Goal: Task Accomplishment & Management: Understand process/instructions

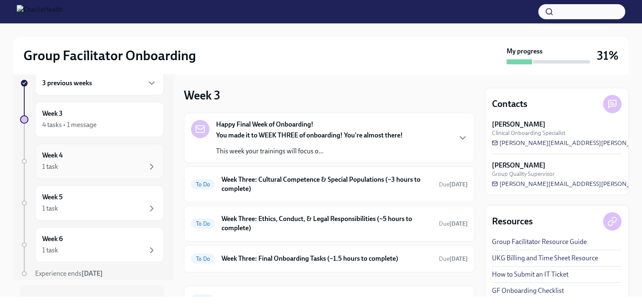
scroll to position [31, 0]
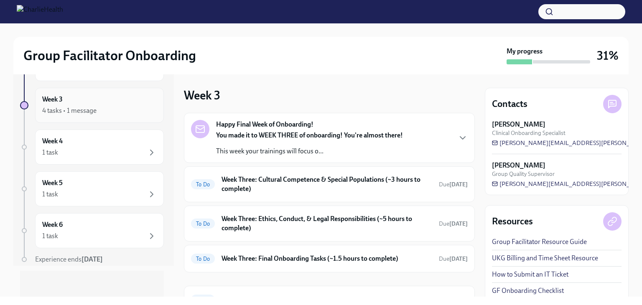
click at [125, 111] on div "4 tasks • 1 message" at bounding box center [99, 111] width 114 height 10
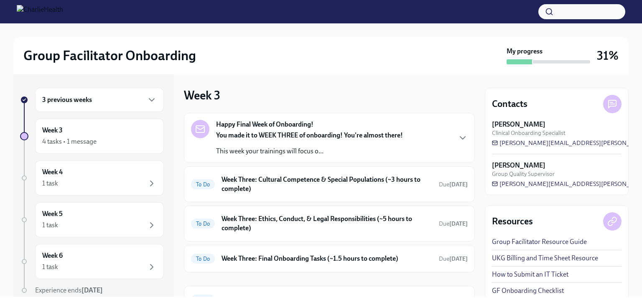
click at [282, 139] on p "You made it to WEEK THREE of onboarding! You're almost there!" at bounding box center [309, 135] width 187 height 9
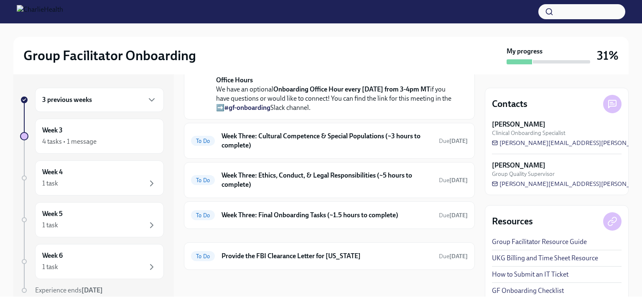
scroll to position [297, 0]
click at [135, 99] on div "3 previous weeks" at bounding box center [99, 100] width 114 height 10
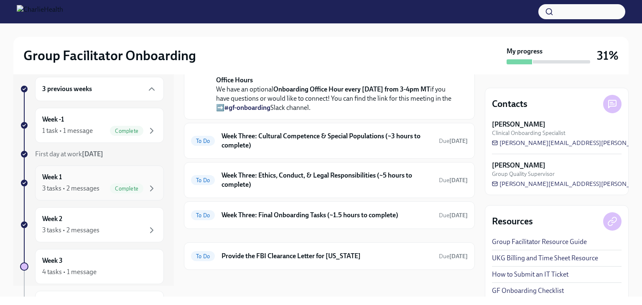
scroll to position [42, 0]
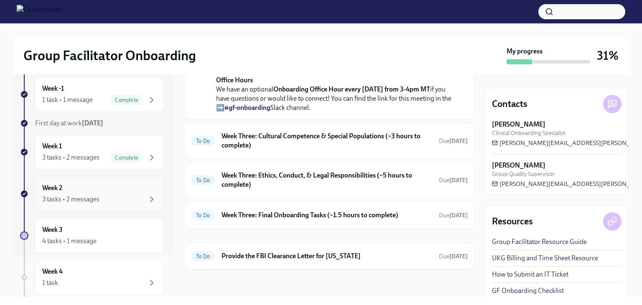
click at [121, 201] on div "3 tasks • 2 messages" at bounding box center [99, 199] width 114 height 10
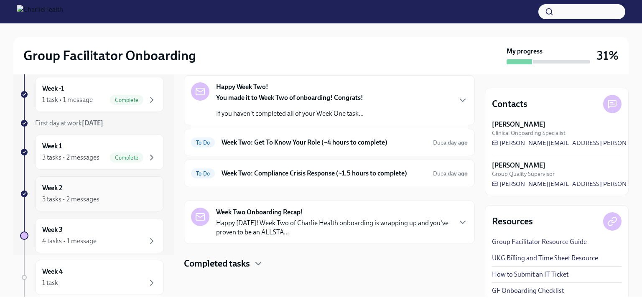
scroll to position [37, 0]
click at [355, 149] on div "To Do Week Two: Get To Know Your Role (~4 hours to complete) Due a day ago" at bounding box center [329, 143] width 276 height 13
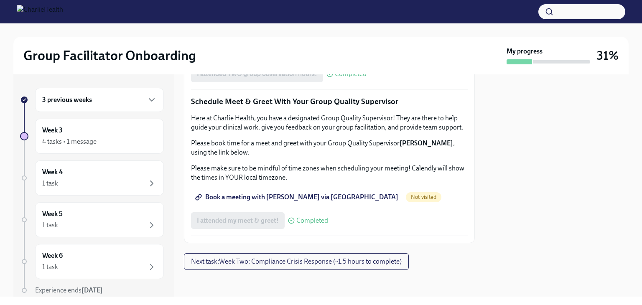
scroll to position [835, 0]
click at [337, 263] on span "Next task : Week Two: Compliance Crisis Response (~1.5 hours to complete)" at bounding box center [296, 261] width 211 height 8
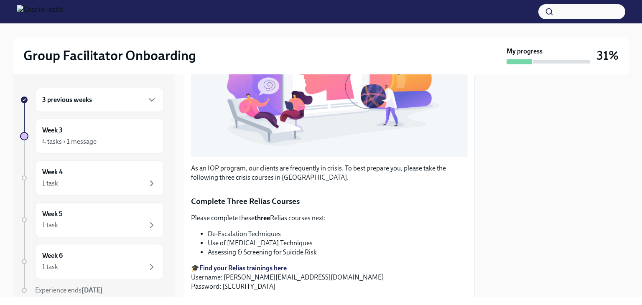
scroll to position [312, 0]
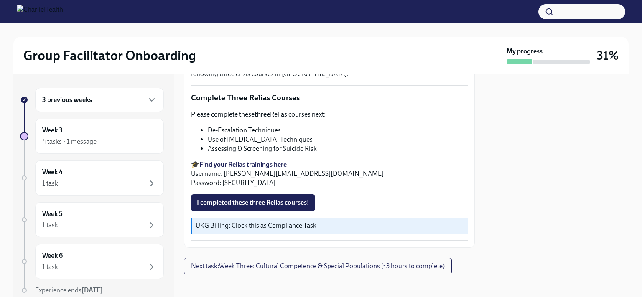
click at [280, 160] on strong "Find your Relias trainings here" at bounding box center [242, 164] width 87 height 8
